Goal: Task Accomplishment & Management: Use online tool/utility

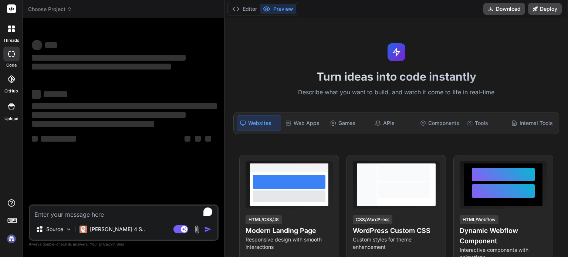
click at [116, 210] on textarea "To enrich screen reader interactions, please activate Accessibility in Grammarl…" at bounding box center [124, 212] width 188 height 13
type textarea "x"
type textarea "PROJECTS (From Salesforce Training) Loan Management App: Designed a Salesforce …"
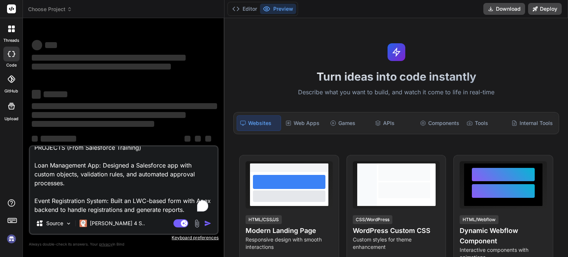
scroll to position [8, 0]
type textarea "x"
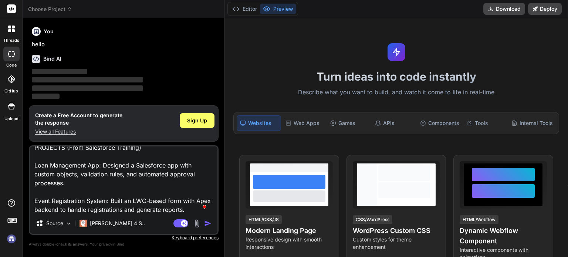
scroll to position [8, 0]
type textarea "PROJECTS (From Salesforce Training) Loan Management App: Designed a Salesforce …"
type textarea "x"
type textarea "PROJECTS (From Salesforce Training) Loan Management App: Designed a Salesforce …"
type textarea "x"
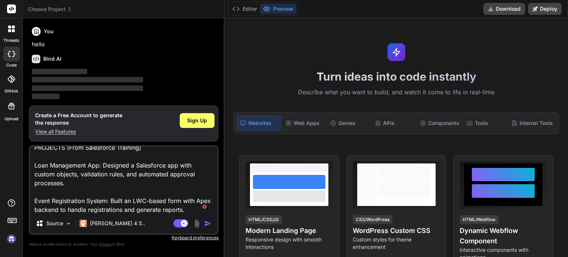
type textarea "PROJECTS (From Salesforce Training) Loan Management App: Designed a Salesforce …"
type textarea "x"
type textarea "PROJECTS (From Salesforce Training) Loan Management App: Designed a Salesforce …"
type textarea "x"
type textarea "PROJECTS (From Salesforce Training) Loan Management App: Designed a Salesforce …"
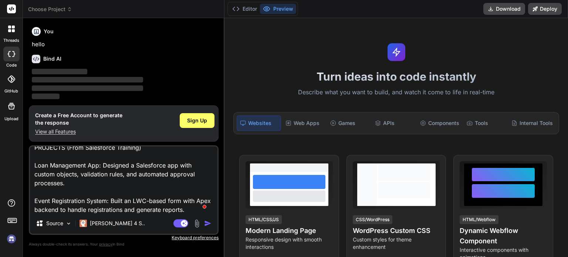
type textarea "x"
type textarea "PROJECTS (From Salesforce Training) Loan Management App: Designed a Salesforce …"
type textarea "x"
type textarea "PROJECTS (From Salesforce Training) Loan Management App: Designed a Salesforce …"
type textarea "x"
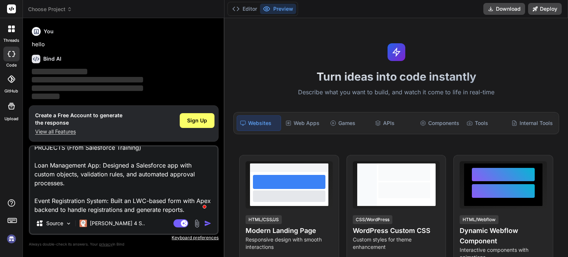
type textarea "PROJECTS (From Salesforce Training) Loan Management App: Designed a Salesforce …"
type textarea "x"
type textarea "PROJECTS (From Salesforce Training) Loan Management App: Designed a Salesforce …"
type textarea "x"
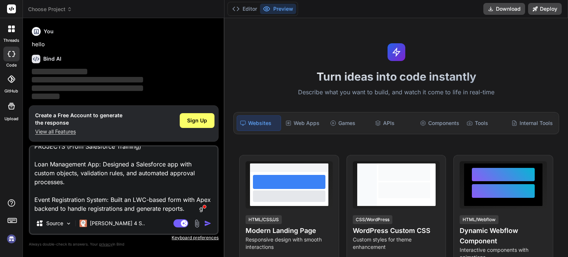
type textarea "PROJECTS (From Salesforce Training) Loan Management App: Designed a Salesforce …"
type textarea "x"
type textarea "PROJECTS (From Salesforce Training) Loan Management App: Designed a Salesforce …"
type textarea "x"
type textarea "PROJECTS (From Salesforce Training) Loan Management App: Designed a Salesforce …"
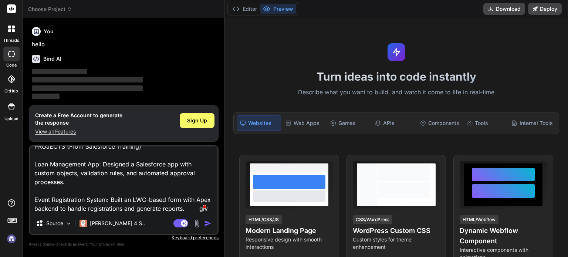
type textarea "x"
type textarea "PROJECTS (From Salesforce Training) Loan Management App: Designed a Salesforce …"
type textarea "x"
type textarea "PROJECTS (From Salesforce Training) Loan Management App: Designed a Salesforce …"
type textarea "x"
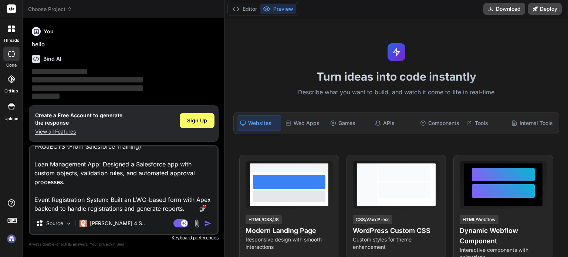
type textarea "PROJECTS (From Salesforce Training) Loan Management App: Designed a Salesforce …"
type textarea "x"
type textarea "PROJECTS (From Salesforce Training) Loan Management App: Designed a Salesforce …"
type textarea "x"
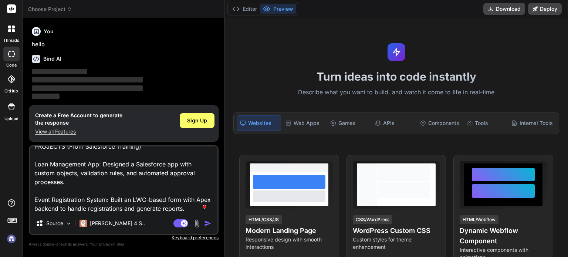
type textarea "PROJECTS (From Salesforce Training) Loan Management App: Designed a Salesforce …"
type textarea "x"
type textarea "PROJECTS (From Salesforce Training) Loan Management App: Designed a Salesforce …"
type textarea "x"
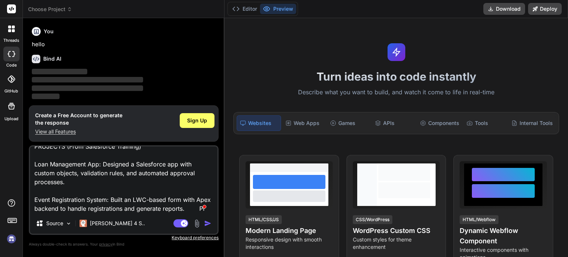
type textarea "PROJECTS (From Salesforce Training) Loan Management App: Designed a Salesforce …"
type textarea "x"
type textarea "PROJECTS (From Salesforce Training) Loan Management App: Designed a Salesforce …"
type textarea "x"
type textarea "PROJECTS (From Salesforce Training) Loan Management App: Designed a Salesforce …"
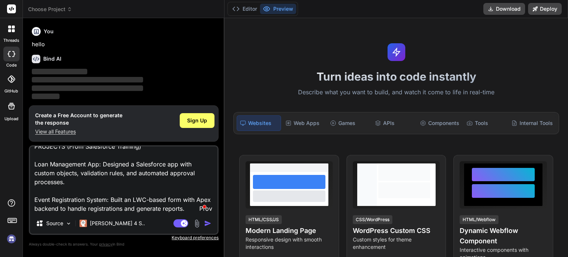
type textarea "x"
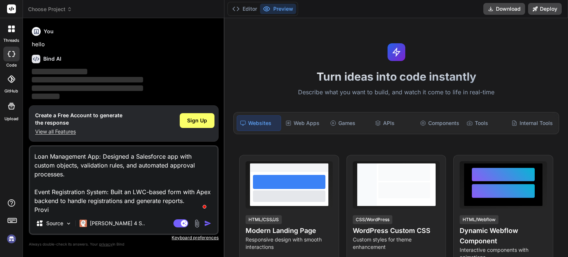
type textarea "PROJECTS (From Salesforce Training) Loan Management App: Designed a Salesforce …"
type textarea "x"
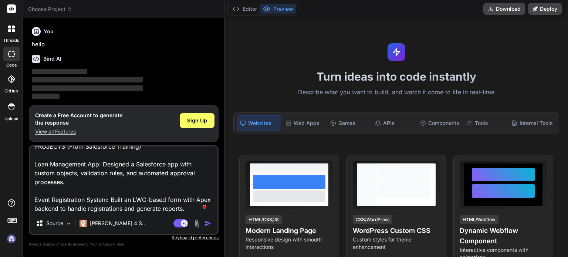
type textarea "PROJECTS (From Salesforce Training) Loan Management App: Designed a Salesforce …"
type textarea "x"
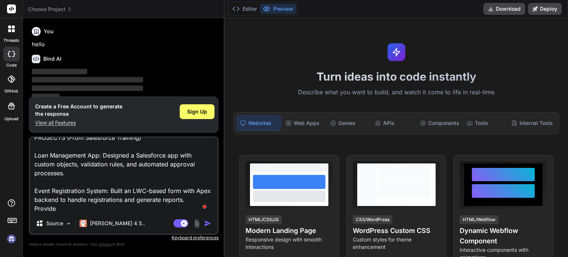
type textarea "PROJECTS (From Salesforce Training) Loan Management App: Designed a Salesforce …"
type textarea "x"
type textarea "PROJECTS (From Salesforce Training) Loan Management App: Designed a Salesforce …"
type textarea "x"
type textarea "PROJECTS (From Salesforce Training) Loan Management App: Designed a Salesforce …"
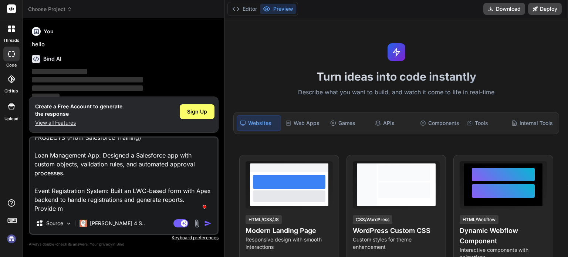
type textarea "x"
type textarea "PROJECTS (From Salesforce Training) Loan Management App: Designed a Salesforce …"
type textarea "x"
type textarea "PROJECTS (From Salesforce Training) Loan Management App: Designed a Salesforce …"
type textarea "x"
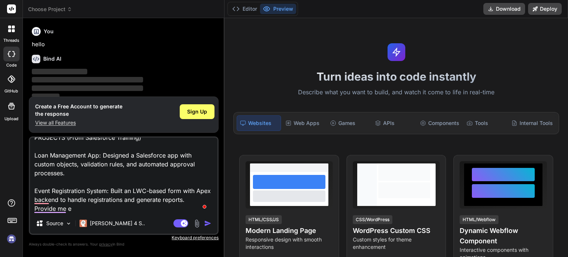
type textarea "PROJECTS (From Salesforce Training) Loan Management App: Designed a Salesforce …"
type textarea "x"
type textarea "PROJECTS (From Salesforce Training) Loan Management App: Designed a Salesforce …"
type textarea "x"
type textarea "PROJECTS (From Salesforce Training) Loan Management App: Designed a Salesforce …"
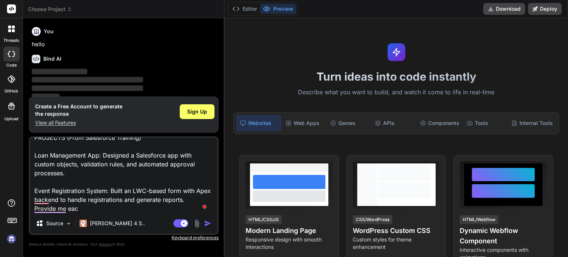
type textarea "x"
type textarea "PROJECTS (From Salesforce Training) Loan Management App: Designed a Salesforce …"
type textarea "x"
type textarea "PROJECTS (From Salesforce Training) Loan Management App: Designed a Salesforce …"
type textarea "x"
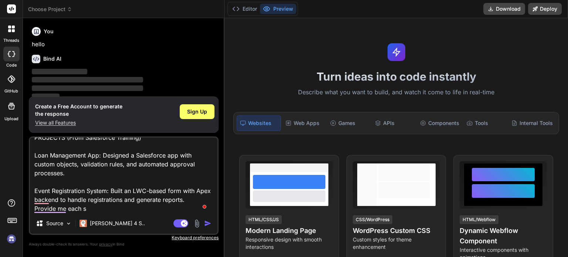
type textarea "PROJECTS (From Salesforce Training) Loan Management App: Designed a Salesforce …"
type textarea "x"
type textarea "PROJECTS (From Salesforce Training) Loan Management App: Designed a Salesforce …"
type textarea "x"
type textarea "PROJECTS (From Salesforce Training) Loan Management App: Designed a Salesforce …"
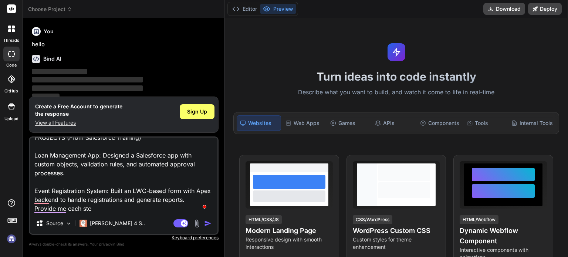
type textarea "x"
type textarea "PROJECTS (From Salesforce Training) Loan Management App: Designed a Salesforce …"
type textarea "x"
type textarea "PROJECTS (From Salesforce Training) Loan Management App: Designed a Salesforce …"
type textarea "x"
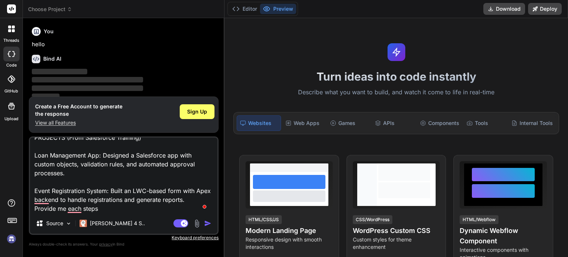
type textarea "PROJECTS (From Salesforce Training) Loan Management App: Designed a Salesforce …"
type textarea "x"
type textarea "PROJECTS (From Salesforce Training) Loan Management App: Designed a Salesforce …"
type textarea "x"
type textarea "PROJECTS (From Salesforce Training) Loan Management App: Designed a Salesforce …"
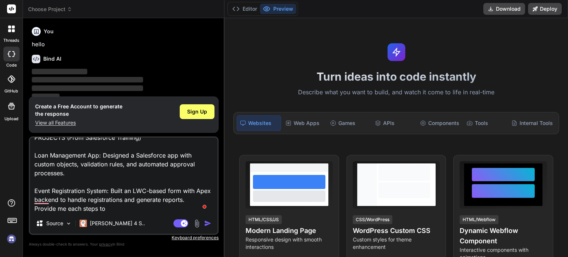
type textarea "x"
type textarea "PROJECTS (From Salesforce Training) Loan Management App: Designed a Salesforce …"
type textarea "x"
type textarea "PROJECTS (From Salesforce Training) Loan Management App: Designed a Salesforce …"
type textarea "x"
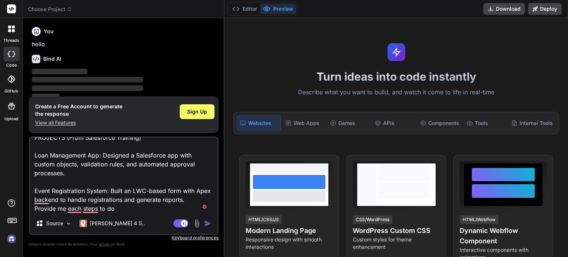
type textarea "PROJECTS (From Salesforce Training) Loan Management App: Designed a Salesforce …"
type textarea "x"
type textarea "PROJECTS (From Salesforce Training) Loan Management App: Designed a Salesforce …"
type textarea "x"
type textarea "PROJECTS (From Salesforce Training) Loan Management App: Designed a Salesforce …"
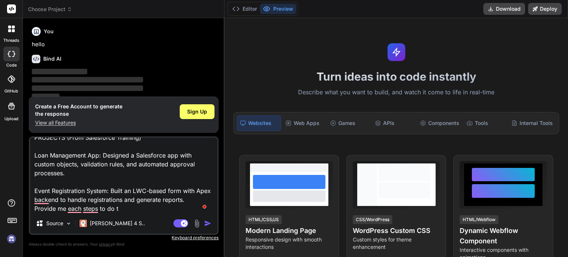
type textarea "x"
type textarea "PROJECTS (From Salesforce Training) Loan Management App: Designed a Salesforce …"
type textarea "x"
type textarea "PROJECTS (From Salesforce Training) Loan Management App: Designed a Salesforce …"
type textarea "x"
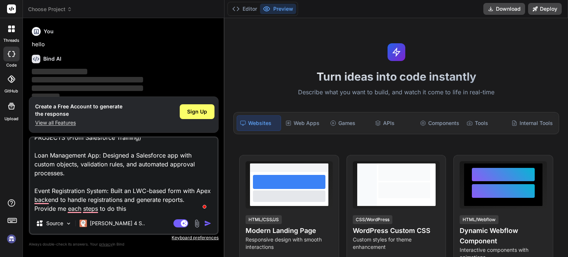
type textarea "PROJECTS (From Salesforce Training) Loan Management App: Designed a Salesforce …"
type textarea "x"
type textarea "PROJECTS (From Salesforce Training) Loan Management App: Designed a Salesforce …"
type textarea "x"
type textarea "PROJECTS (From Salesforce Training) Loan Management App: Designed a Salesforce …"
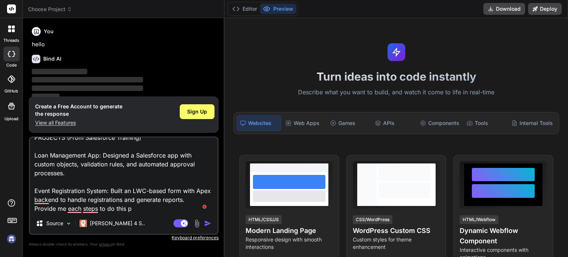
type textarea "x"
type textarea "PROJECTS (From Salesforce Training) Loan Management App: Designed a Salesforce …"
type textarea "x"
type textarea "PROJECTS (From Salesforce Training) Loan Management App: Designed a Salesforce …"
type textarea "x"
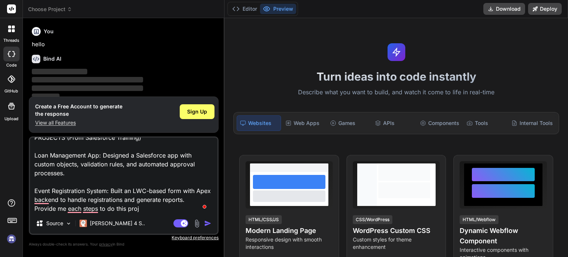
type textarea "PROJECTS (From Salesforce Training) Loan Management App: Designed a Salesforce …"
type textarea "x"
type textarea "PROJECTS (From Salesforce Training) Loan Management App: Designed a Salesforce …"
type textarea "x"
type textarea "PROJECTS (From Salesforce Training) Loan Management App: Designed a Salesforce …"
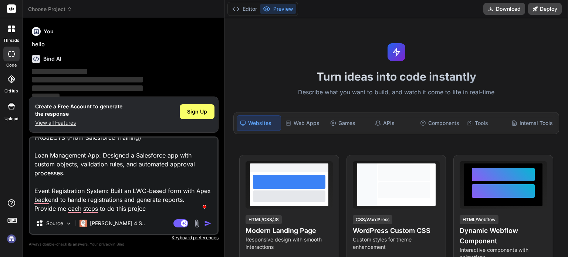
type textarea "x"
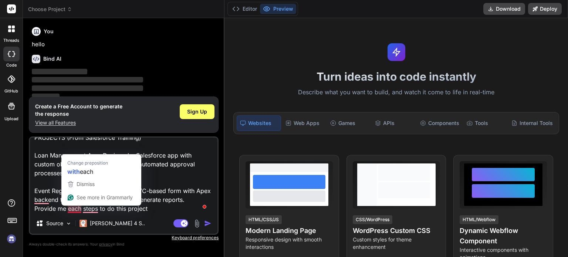
click at [71, 210] on textarea "PROJECTS (From Salesforce Training) Loan Management App: Designed a Salesforce …" at bounding box center [124, 176] width 188 height 76
type textarea "PROJECTS (From Salesforce Training) Loan Management App: Designed a Salesforce …"
type textarea "x"
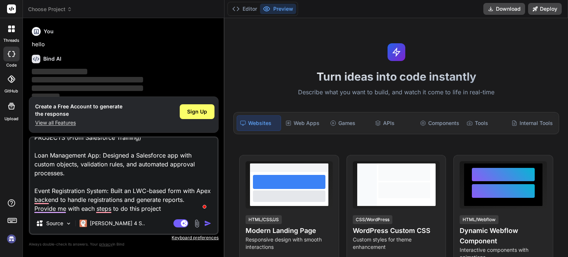
click at [104, 210] on textarea "PROJECTS (From Salesforce Training) Loan Management App: Designed a Salesforce …" at bounding box center [124, 176] width 188 height 76
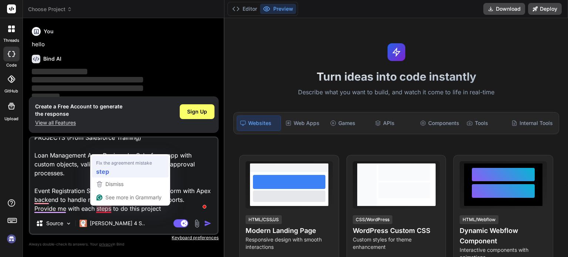
type textarea "PROJECTS (From Salesforce Training) Loan Management App: Designed a Salesforce …"
type textarea "x"
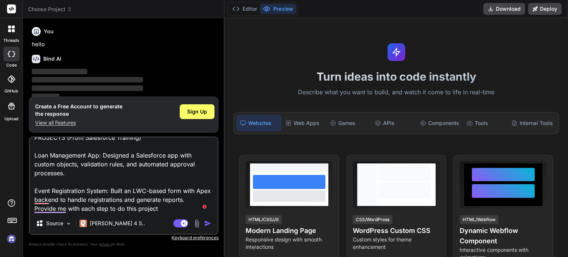
click at [54, 209] on textarea "PROJECTS (From Salesforce Training) Loan Management App: Designed a Salesforce …" at bounding box center [124, 176] width 188 height 76
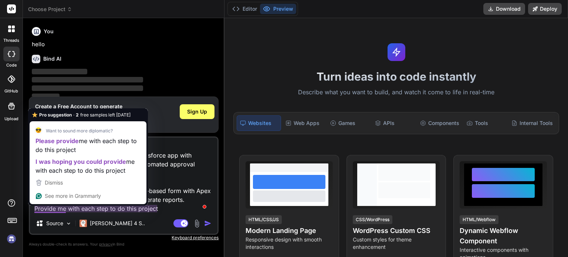
click at [57, 210] on textarea "PROJECTS (From Salesforce Training) Loan Management App: Designed a Salesforce …" at bounding box center [124, 176] width 188 height 76
type textarea "PROJECTS (From Salesforce Training) Loan Management App: Designed a Salesforce …"
type textarea "x"
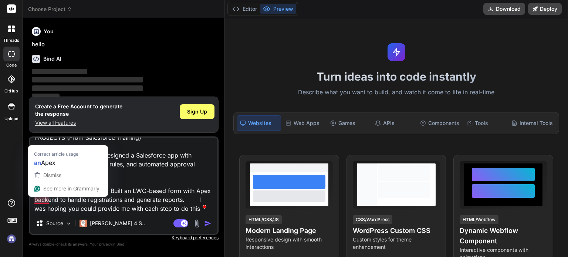
click at [44, 202] on textarea "PROJECTS (From Salesforce Training) Loan Management App: Designed a Salesforce …" at bounding box center [124, 176] width 188 height 76
type textarea "PROJECTS (From Salesforce Training) Loan Management App: Designed a Salesforce …"
type textarea "x"
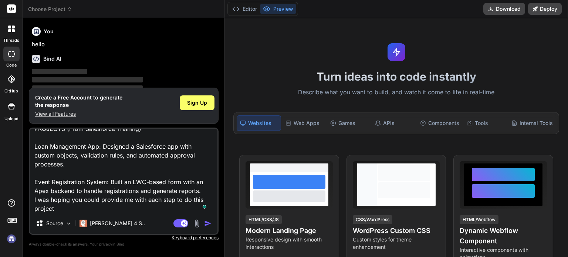
type textarea "PROJECTS (From Salesforce Training) Loan Management App: Designed a Salesforce …"
click at [207, 224] on img "button" at bounding box center [207, 223] width 7 height 7
click at [204, 220] on button "button" at bounding box center [209, 223] width 10 height 7
click at [211, 223] on img "button" at bounding box center [207, 223] width 7 height 7
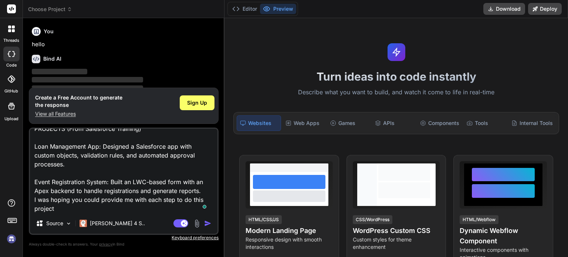
drag, startPoint x: 211, startPoint y: 223, endPoint x: 101, endPoint y: 201, distance: 112.1
click at [101, 201] on div "PROJECTS (From Salesforce Training) Loan Management App: Designed a Salesforce …" at bounding box center [124, 181] width 190 height 107
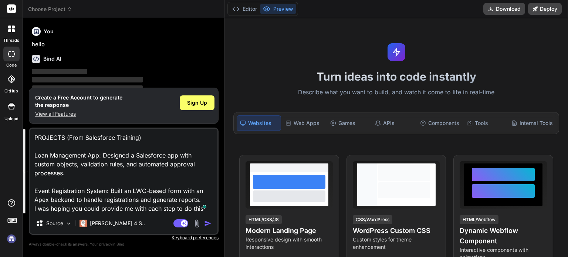
drag, startPoint x: 71, startPoint y: 208, endPoint x: 38, endPoint y: 131, distance: 83.4
click at [38, 131] on textarea "PROJECTS (From Salesforce Training) Loan Management App: Designed a Salesforce …" at bounding box center [124, 171] width 188 height 84
click at [40, 141] on textarea "PROJECTS (From Salesforce Training) Loan Management App: Designed a Salesforce …" at bounding box center [124, 171] width 188 height 84
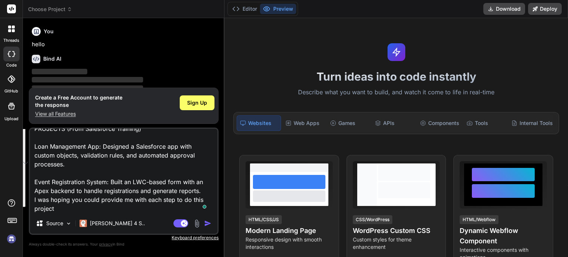
drag, startPoint x: 33, startPoint y: 135, endPoint x: 73, endPoint y: 211, distance: 86.3
click at [73, 211] on textarea "PROJECTS (From Salesforce Training) Loan Management App: Designed a Salesforce …" at bounding box center [124, 171] width 188 height 84
click at [161, 193] on textarea "PROJECTS (From Salesforce Training) Loan Management App: Designed a Salesforce …" at bounding box center [124, 171] width 188 height 84
click at [207, 223] on img "button" at bounding box center [207, 223] width 7 height 7
click at [204, 220] on button "button" at bounding box center [209, 223] width 10 height 7
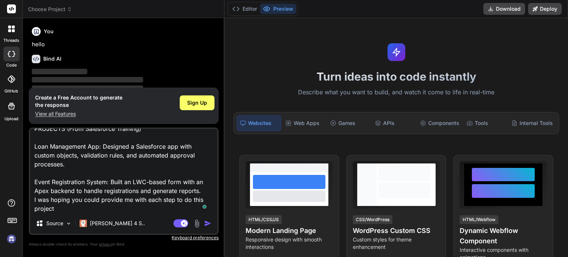
click at [204, 220] on button "button" at bounding box center [209, 223] width 10 height 7
click at [195, 102] on span "Sign Up" at bounding box center [197, 102] width 20 height 7
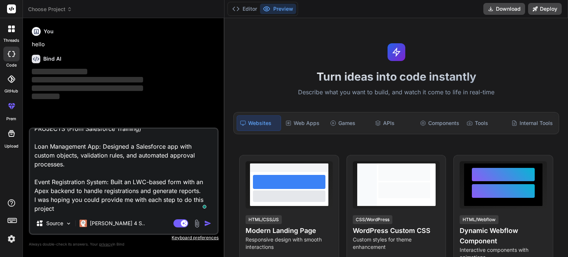
click at [208, 224] on img "button" at bounding box center [207, 223] width 7 height 7
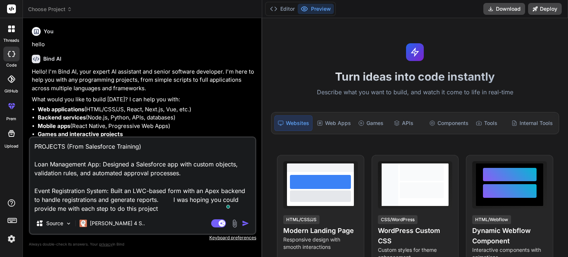
scroll to position [0, 0]
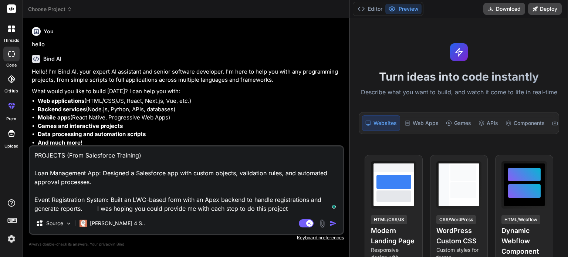
drag, startPoint x: 225, startPoint y: 34, endPoint x: 416, endPoint y: 52, distance: 192.6
click at [416, 52] on div "threads code GitHub prem Upload Choose Project Created with Pixso. Bind AI Web …" at bounding box center [284, 128] width 568 height 257
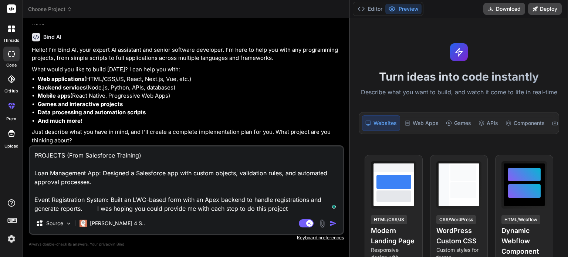
click at [333, 222] on img "button" at bounding box center [333, 223] width 7 height 7
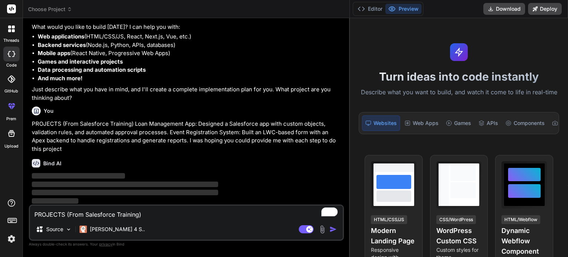
scroll to position [64, 0]
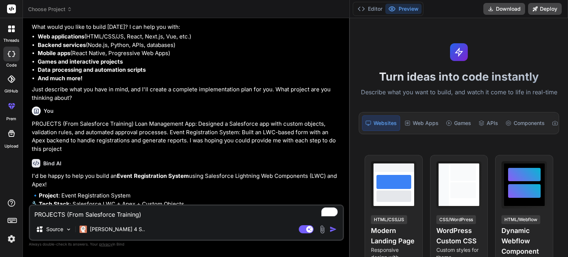
type textarea "x"
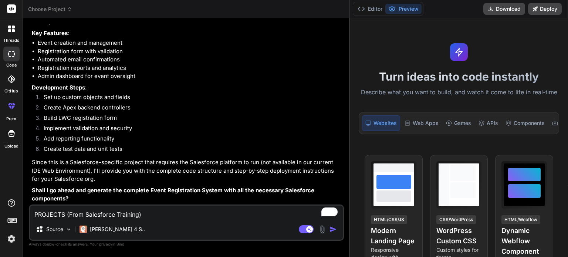
scroll to position [322, 0]
click at [122, 211] on textarea "PROJECTS (From Salesforce Training) Loan Management App: Designed a Salesforce …" at bounding box center [186, 212] width 313 height 13
type textarea "y"
type textarea "x"
type textarea "ye"
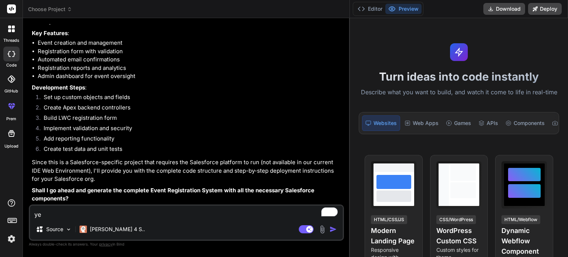
type textarea "x"
type textarea "yes"
type textarea "x"
type textarea "yes"
click at [331, 228] on img "button" at bounding box center [333, 229] width 7 height 7
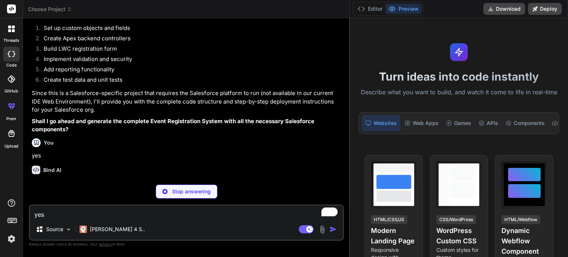
scroll to position [399, 0]
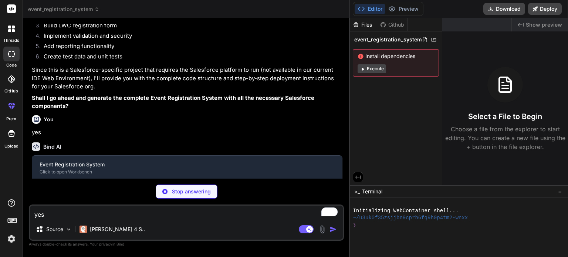
click at [376, 69] on button "Execute" at bounding box center [372, 68] width 28 height 9
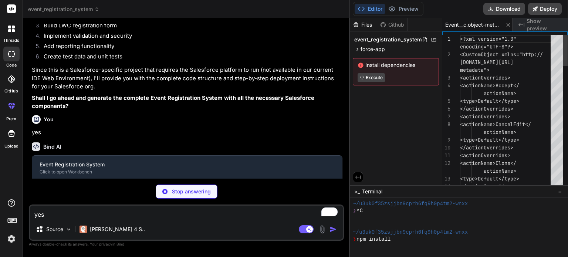
scroll to position [0, 4]
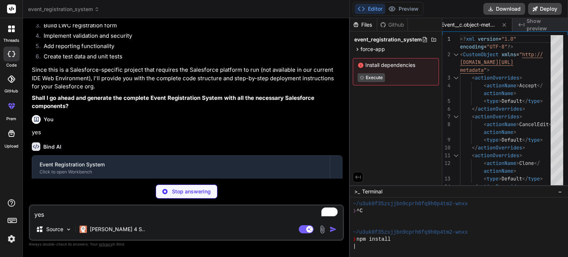
type textarea "x"
type textarea "<trackHistory>false</trackHistory> <trackTrending>false</trackTrending> <type>L…"
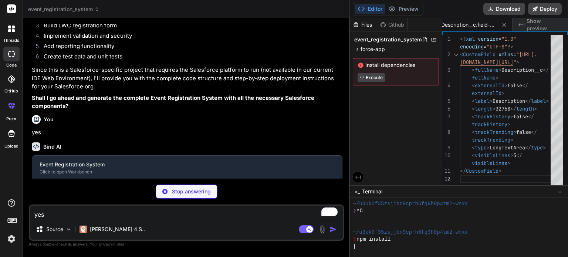
type textarea "x"
type textarea "<trackHistory>false</trackHistory> <trackTrending>false</trackTrending> <type>D…"
type textarea "x"
type textarea "<required>true</required> <trackHistory>false</trackHistory> <trackTrending>fal…"
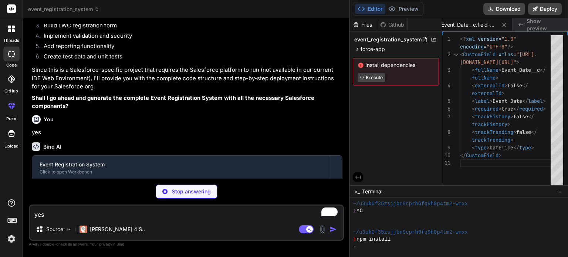
scroll to position [0, 226]
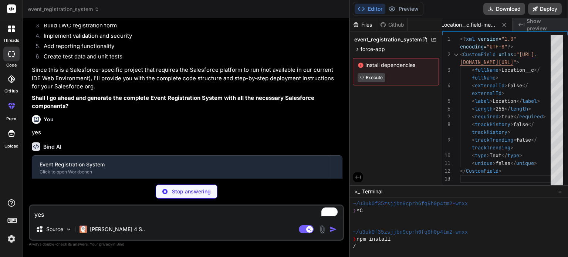
type textarea "x"
type textarea "<required>false</required> <scale>0</scale> <trackHistory>false</trackHistory> …"
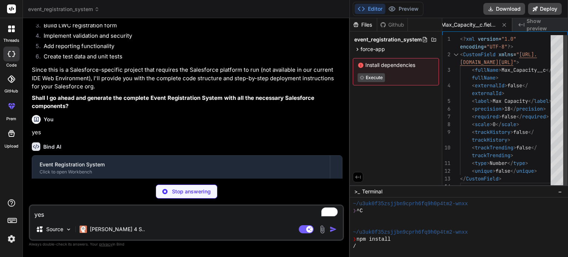
type textarea "x"
type textarea "<precision>18</precision> <required>false</required> <scale>2</scale> <trackHis…"
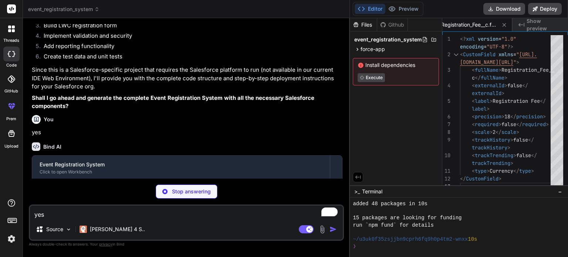
scroll to position [85, 0]
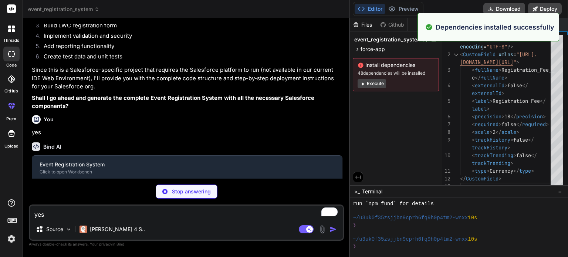
type textarea "x"
type textarea "<label>Completed</label> </value> </valueSetDefinition> </valueSet> </CustomFie…"
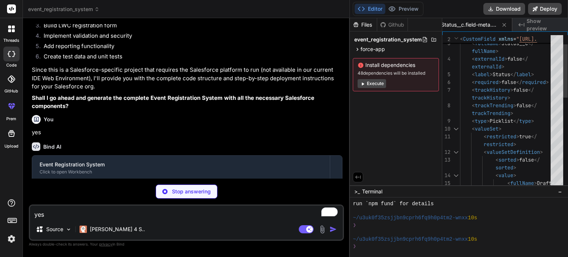
type textarea "x"
type textarea "<pluralLabel>Registrations</pluralLabel> <searchLayouts/> <sharingModel>ReadWri…"
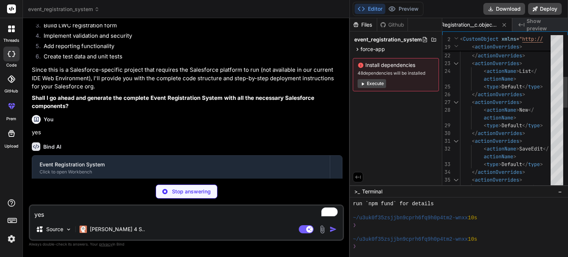
type textarea "x"
type textarea "<trackHistory>false</trackHistory> <trackTrending>false</trackTrending> <type>M…"
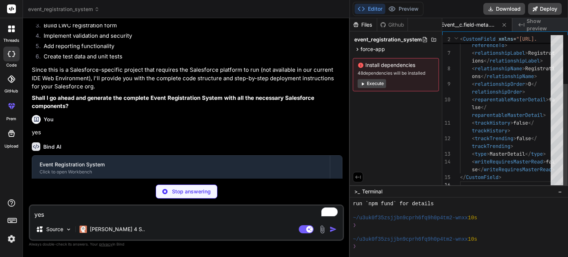
type textarea "x"
type textarea "<required>true</required> <trackHistory>false</trackHistory> <trackTrending>fal…"
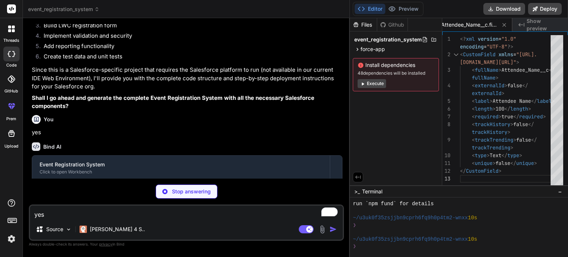
type textarea "x"
type textarea "<trackHistory>false</trackHistory> <trackTrending>false</trackTrending> <type>E…"
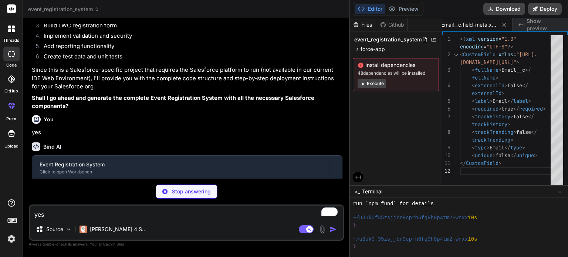
type textarea "x"
type textarea "<trackHistory>false</trackHistory> <trackTrending>false</trackTrending> <type>P…"
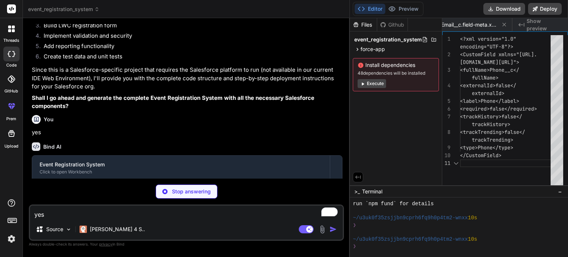
scroll to position [0, 818]
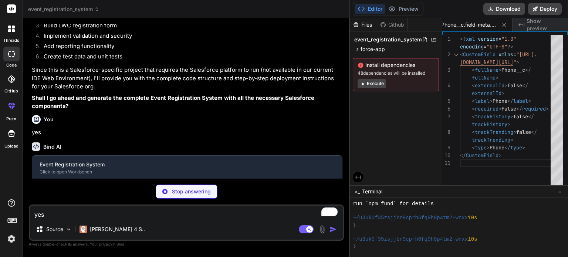
type textarea "x"
type textarea "<label>Registration Date</label> <required>false</required> <trackHistory>false…"
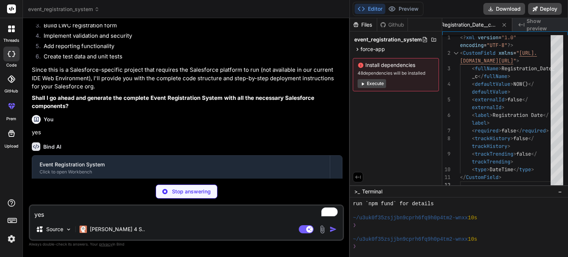
click at [378, 83] on button "Execute" at bounding box center [372, 83] width 28 height 9
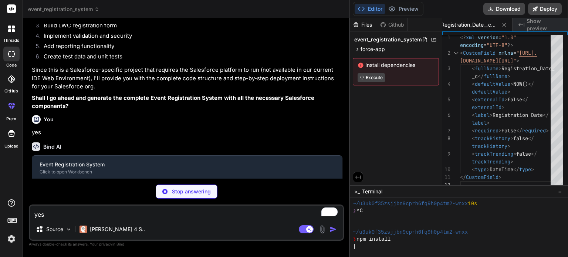
scroll to position [170, 0]
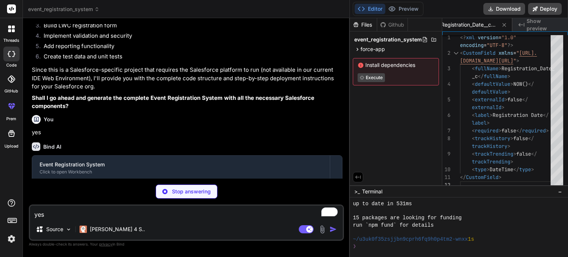
type textarea "x"
type textarea "<label>Cancelled</label> </value> </valueSetDefinition> </valueSet> </CustomFie…"
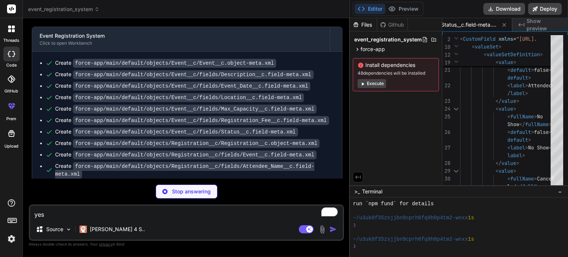
scroll to position [528, 0]
type textarea "x"
type textarea "} } }"
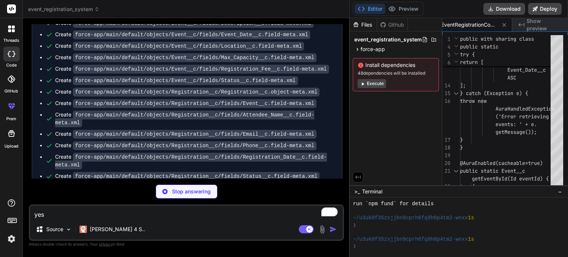
scroll to position [591, 0]
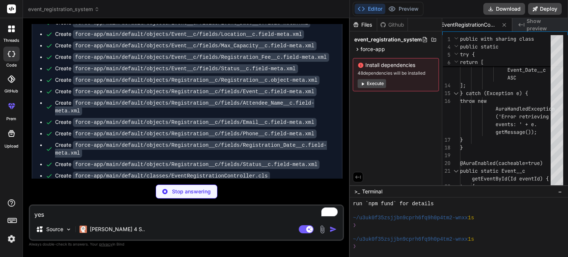
type textarea "x"
type textarea "} }"
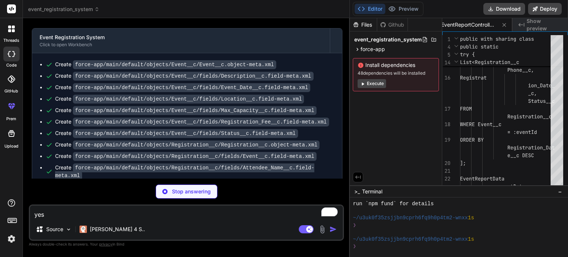
scroll to position [526, 0]
type textarea "x"
type textarea "title: title, message: message, variant: variant, }); this.dispatchEvent(evt); …"
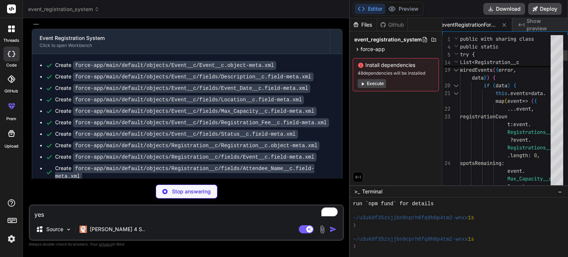
click at [47, 69] on icon at bounding box center [49, 65] width 7 height 7
click at [50, 67] on icon at bounding box center [49, 65] width 4 height 3
click at [48, 81] on icon at bounding box center [49, 76] width 7 height 7
click at [60, 81] on div "Create force-app/main/default/objects/Event__c/fields/Description__c.field-meta…" at bounding box center [184, 77] width 259 height 8
click at [46, 81] on li "Create force-app/main/default/objects/Event__c/fields/Description__c.field-meta…" at bounding box center [190, 77] width 289 height 8
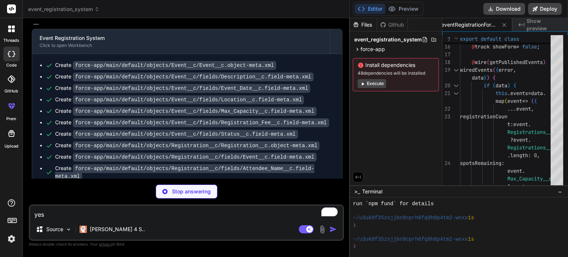
click at [47, 81] on icon at bounding box center [49, 76] width 7 height 7
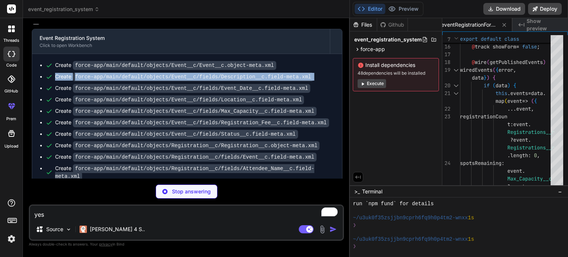
click at [47, 81] on icon at bounding box center [49, 76] width 7 height 7
click at [50, 92] on icon at bounding box center [49, 88] width 7 height 7
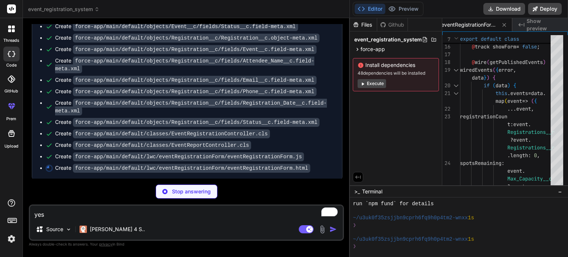
scroll to position [599, 0]
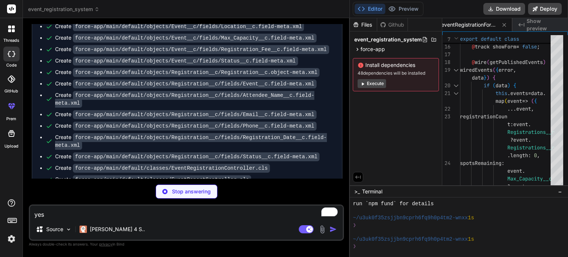
type textarea "x"
type textarea "</template> </div> </lightning-card> </template>"
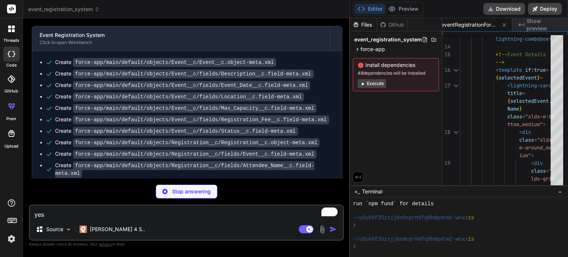
scroll to position [527, 0]
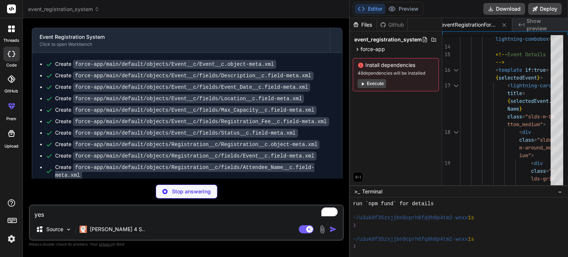
type textarea "x"
type textarea "</LightningComponentBundle>"
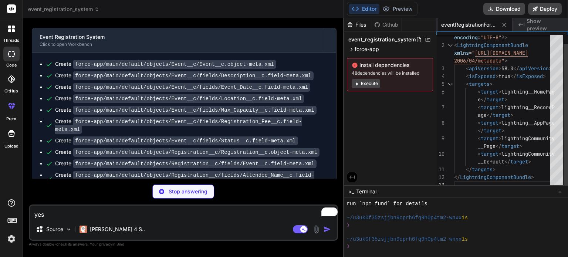
type textarea "x"
type textarea "<target>lightning__AppPage</target> <target>lightningCommunity__Page</target> <…"
type textarea "x"
type textarea "<target>lightningCommunity__Page</target> <target>lightningCommunity__Default</…"
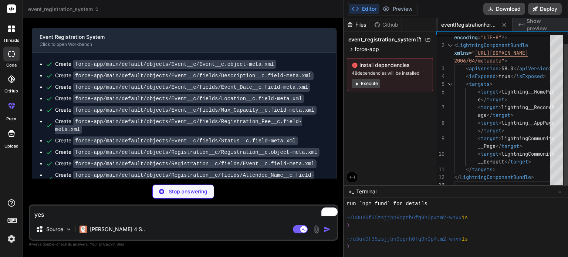
scroll to position [0, 1295]
type textarea "x"
type textarea "target> <target>lightningCommunity__Default</target> </targets> </LightningComp…"
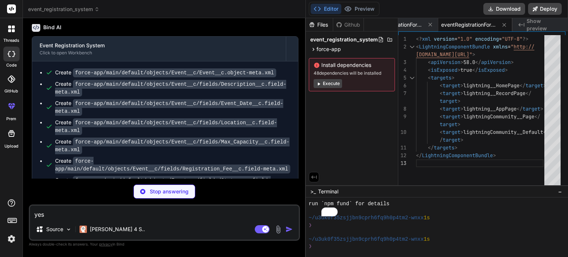
drag, startPoint x: 349, startPoint y: 112, endPoint x: 288, endPoint y: 109, distance: 61.1
click at [288, 109] on div "Bind AI Web Search Created with Pixso. Code Generator You hello Bind AI Hello! …" at bounding box center [164, 137] width 283 height 239
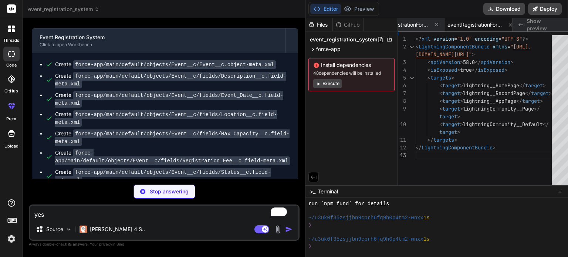
type textarea "x"
drag, startPoint x: 451, startPoint y: 102, endPoint x: 468, endPoint y: 98, distance: 17.5
click at [468, 98] on div "<? xml version = "1.0" encoding = "UTF-8" ?> < LightningComponentBundle xmlns =…" at bounding box center [486, 112] width 141 height 154
type textarea "<?xml version="1.0" encoding="UTF-8"?> <LightningComponentBundle xmlns="http://…"
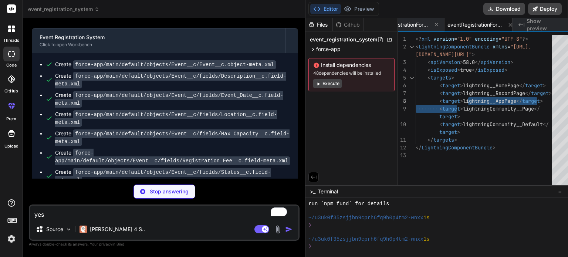
type textarea "x"
type textarea "const evt = new ShowToastEvent({ title: title, message: message, variant: varia…"
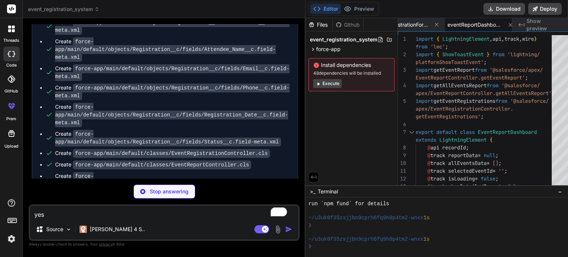
scroll to position [806, 0]
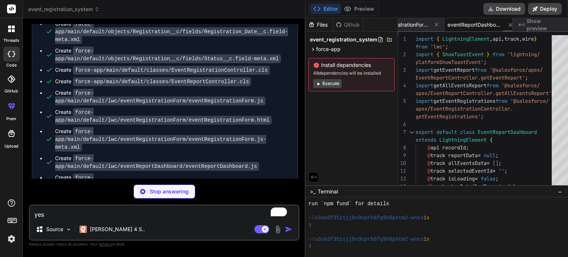
click at [473, 25] on span "eventReportDashboard.js" at bounding box center [476, 24] width 56 height 7
type textarea "x"
click at [411, 25] on span "eventRegistrationForm.js-meta.xml" at bounding box center [402, 24] width 56 height 7
type textarea "target> <target>lightningCommunity__Default</target> </targets> </LightningComp…"
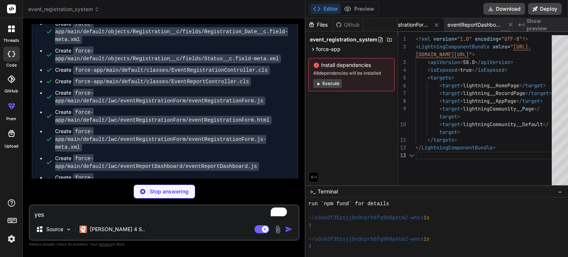
scroll to position [0, 1332]
type textarea "x"
type textarea "</template>"
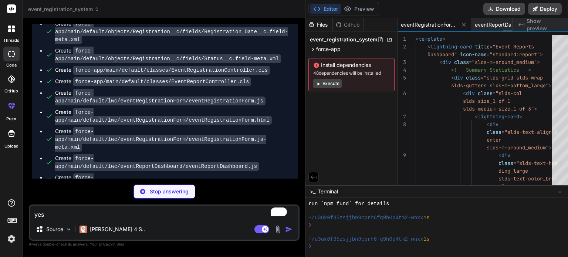
scroll to position [0, 1434]
type textarea "x"
type textarea "target> <target>lightningCommunity__Default</target> </targets> </LightningComp…"
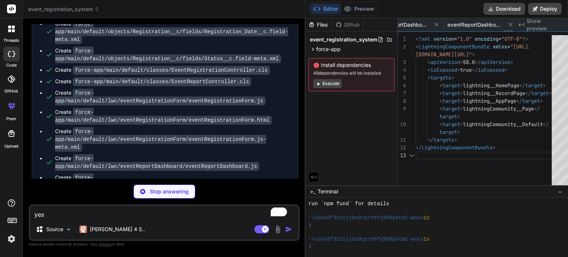
scroll to position [0, 1508]
click at [398, 23] on span "eventReportDashboard.html" at bounding box center [402, 24] width 56 height 7
type textarea "x"
type textarea "</template>"
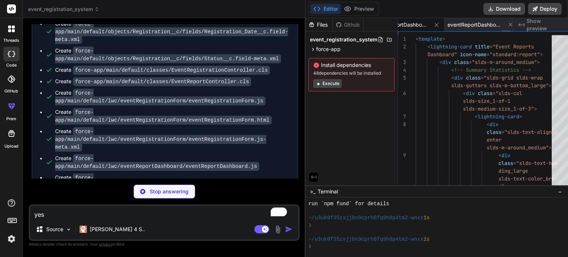
scroll to position [0, 1480]
type textarea "x"
type textarea "EventRegistrationController.getEventRegistrations(testEvent.Id); Test.stopTest(…"
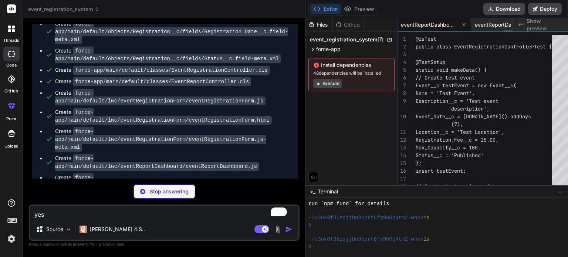
scroll to position [0, 1582]
click at [509, 6] on button "Download" at bounding box center [505, 9] width 42 height 12
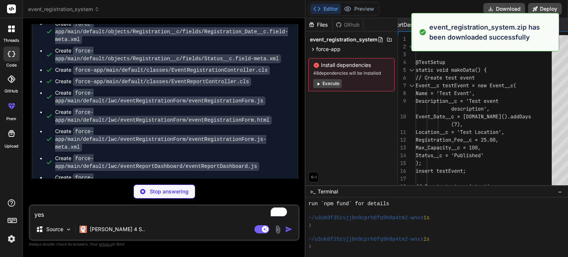
type textarea "x"
type textarea "}"
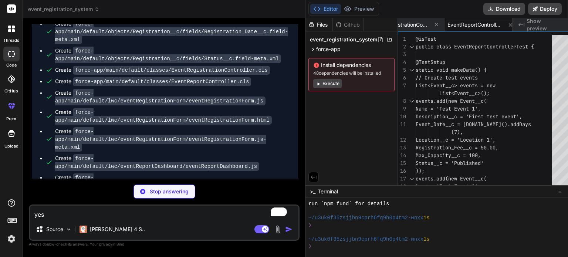
type textarea "x"
type textarea "totalRegistrations); System.assertEquals(0, reportData.attendedCount); System.a…"
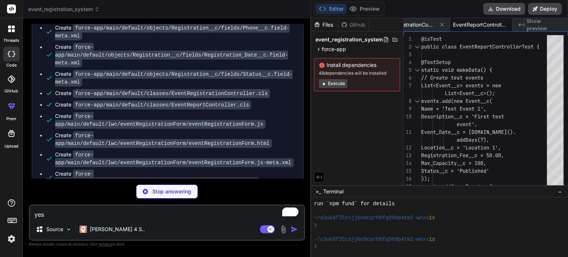
type textarea "x"
type textarea "= NOW()</errorConditionFormula> <errorDisplayField>Event_Date__c</errorDisplayF…"
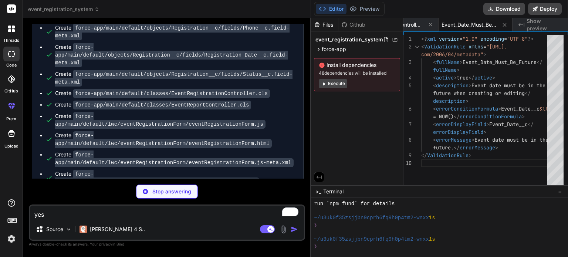
type textarea "x"
type textarea "<errorDisplayField>Max_Capacity__c</errorDisplayField> <errorMessage>Maximum ca…"
type textarea "x"
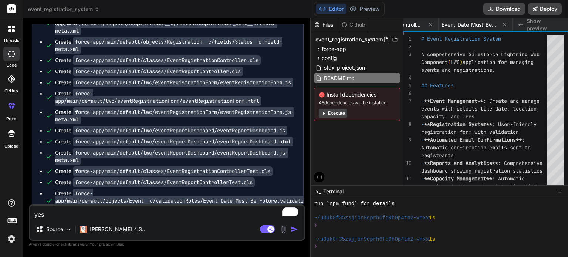
scroll to position [0, 1999]
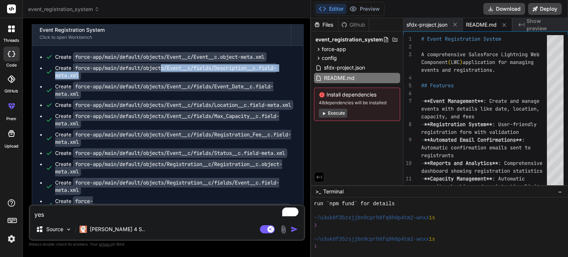
drag, startPoint x: 195, startPoint y: 118, endPoint x: 166, endPoint y: 88, distance: 41.6
click at [166, 80] on code "force-app/main/default/objects/Event__c/fields/Description__c.field-meta.xml" at bounding box center [165, 71] width 221 height 17
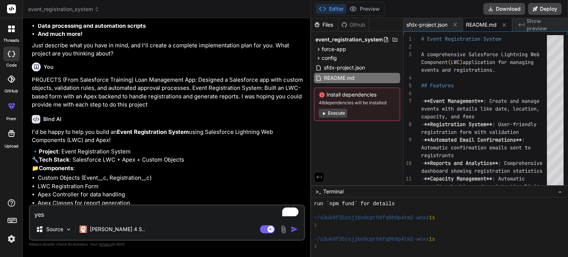
scroll to position [155, 0]
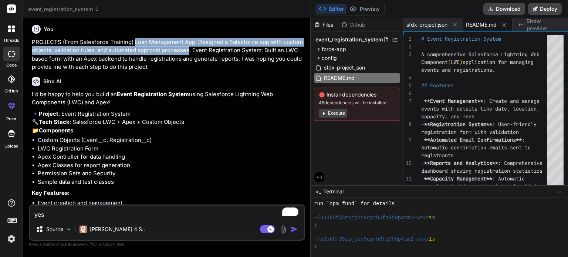
drag, startPoint x: 133, startPoint y: 41, endPoint x: 188, endPoint y: 52, distance: 56.0
click at [188, 52] on p "PROJECTS (From Salesforce Training) Loan Management App: Designed a Salesforce …" at bounding box center [168, 54] width 272 height 33
copy p "Loan Management App: Designed a Salesforce app with custom objects, validation …"
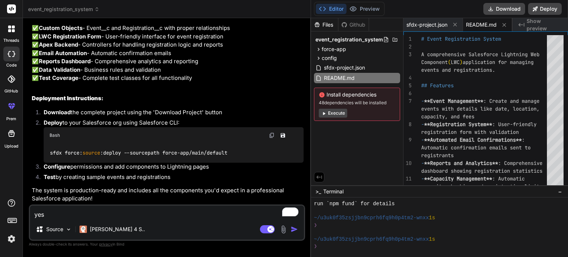
scroll to position [1194, 0]
click at [91, 215] on textarea "yes" at bounding box center [167, 212] width 274 height 13
paste textarea "Loan Management App: Designed a Salesforce app with custom objects, validation …"
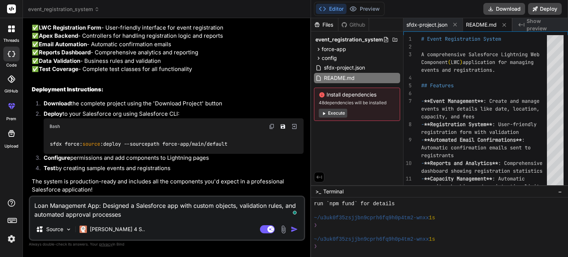
click at [131, 216] on textarea "Loan Management App: Designed a Salesforce app with custom objects, validation …" at bounding box center [167, 208] width 274 height 22
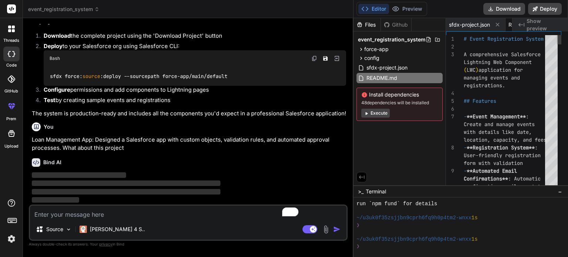
scroll to position [1089, 0]
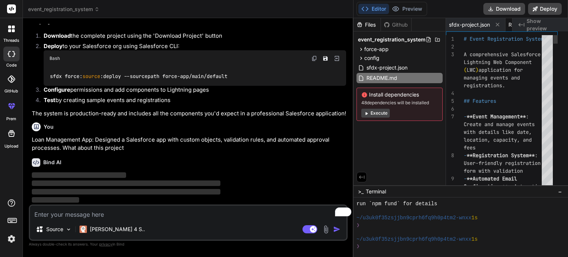
drag, startPoint x: 310, startPoint y: 131, endPoint x: 423, endPoint y: 125, distance: 113.1
click at [423, 125] on div "threads code GitHub prem Upload event_registration_system Created with Pixso. B…" at bounding box center [284, 128] width 568 height 257
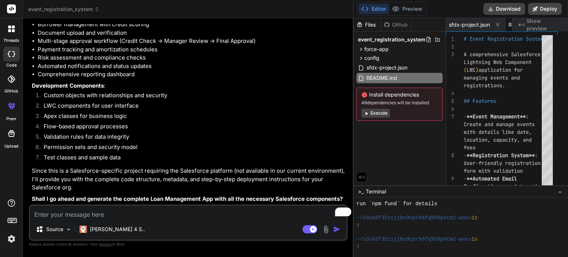
scroll to position [1366, 0]
click at [111, 211] on textarea "To enrich screen reader interactions, please activate Accessibility in Grammarl…" at bounding box center [188, 212] width 317 height 13
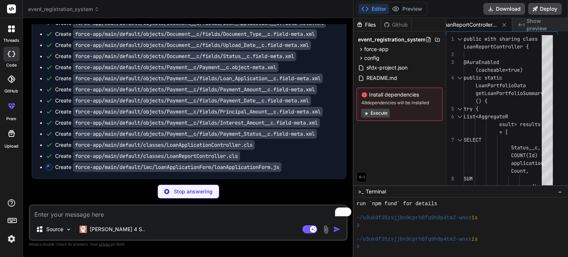
scroll to position [1901, 0]
click at [390, 115] on button "Execute" at bounding box center [376, 113] width 28 height 9
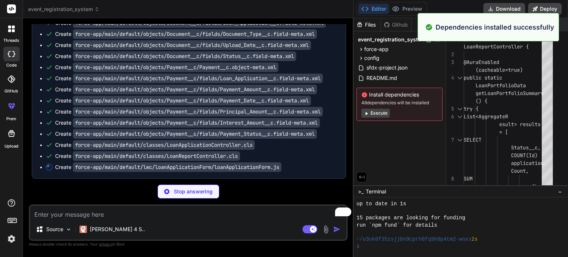
scroll to position [298, 0]
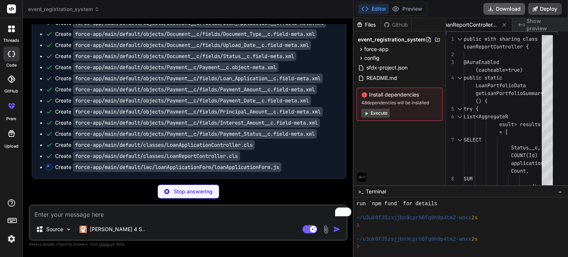
click at [513, 6] on button "Download" at bounding box center [505, 9] width 42 height 12
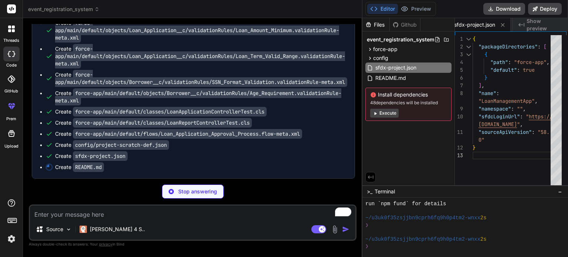
scroll to position [2119, 0]
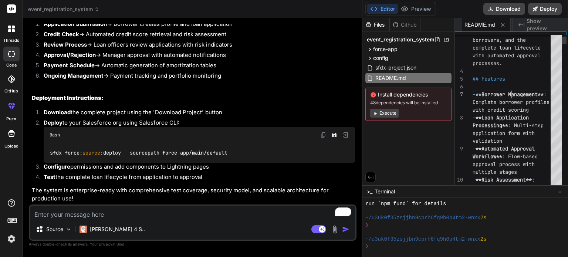
scroll to position [0, 0]
drag, startPoint x: 516, startPoint y: 90, endPoint x: 523, endPoint y: 112, distance: 23.5
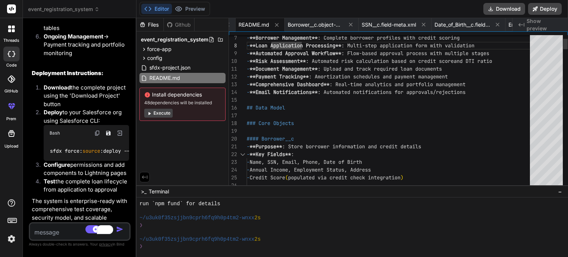
scroll to position [4285, 0]
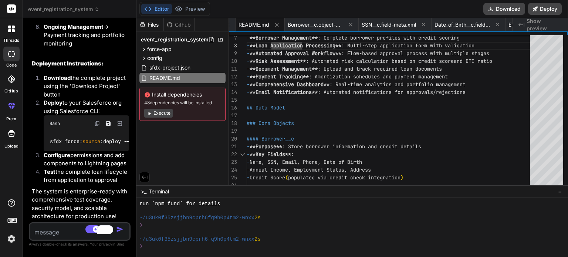
drag, startPoint x: 363, startPoint y: 127, endPoint x: 54, endPoint y: 115, distance: 308.9
click at [54, 115] on div "Bind AI Web Search Created with Pixso. Code Generator You hello Bind AI Hello! …" at bounding box center [80, 137] width 114 height 239
drag, startPoint x: 136, startPoint y: 133, endPoint x: 80, endPoint y: 128, distance: 56.0
click at [80, 128] on div "Bind AI Web Search Created with Pixso. Code Generator You hello Bind AI Hello! …" at bounding box center [80, 137] width 114 height 239
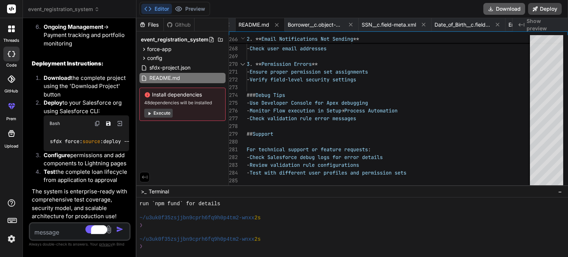
click at [503, 10] on button "Download" at bounding box center [505, 9] width 42 height 12
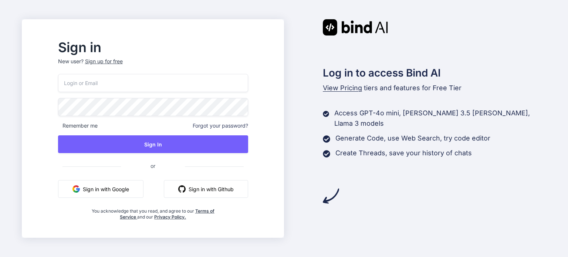
click at [125, 187] on button "Sign in with Google" at bounding box center [100, 189] width 85 height 18
